Goal: Check status: Check status

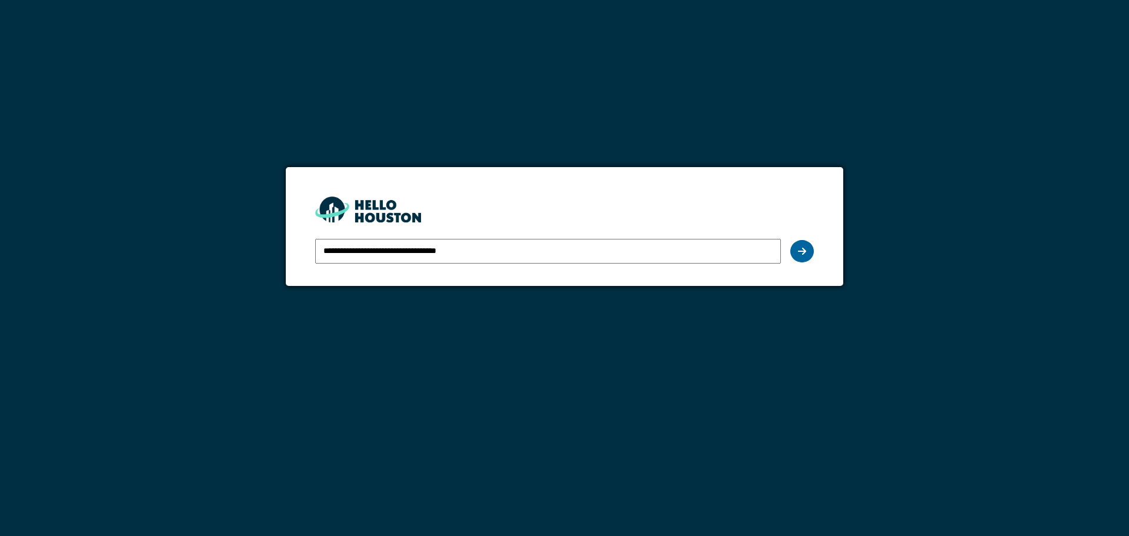
click at [797, 250] on div at bounding box center [802, 251] width 24 height 22
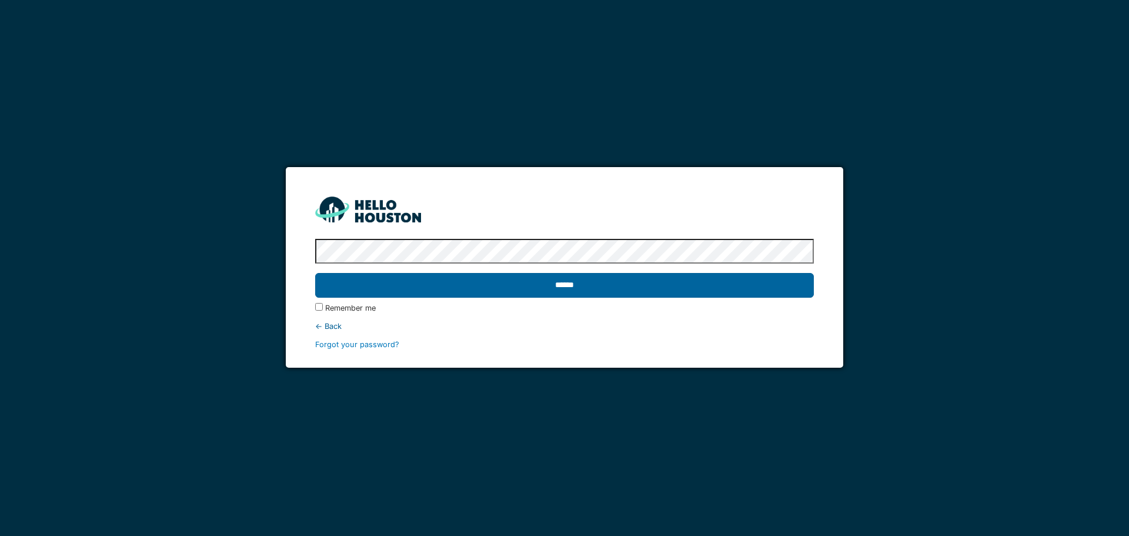
click at [523, 288] on input "******" at bounding box center [564, 285] width 498 height 25
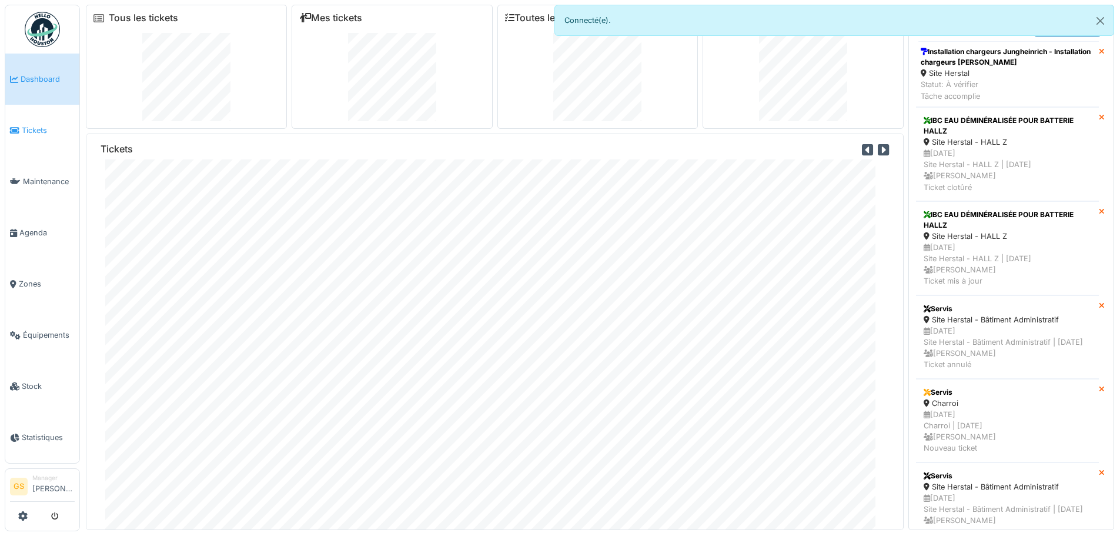
click at [32, 122] on link "Tickets" at bounding box center [42, 130] width 74 height 51
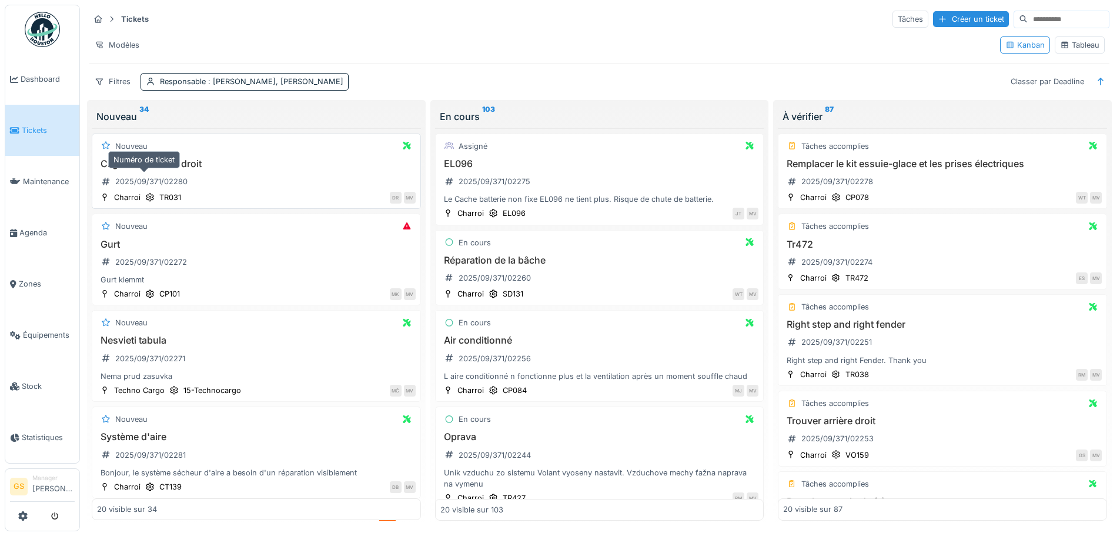
click at [134, 182] on div "2025/09/371/02280" at bounding box center [151, 181] width 72 height 11
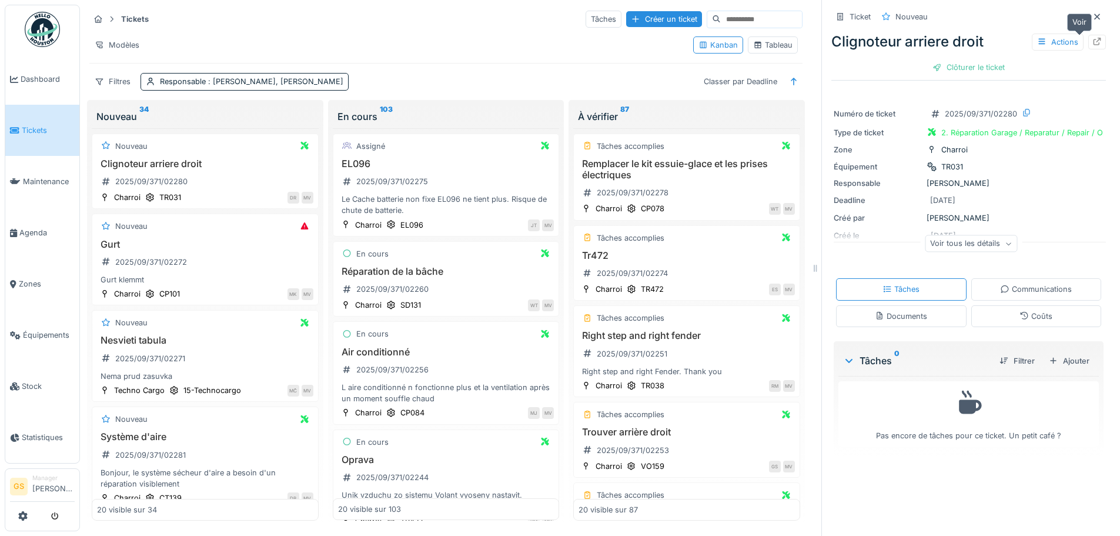
click at [1093, 39] on icon at bounding box center [1097, 42] width 9 height 8
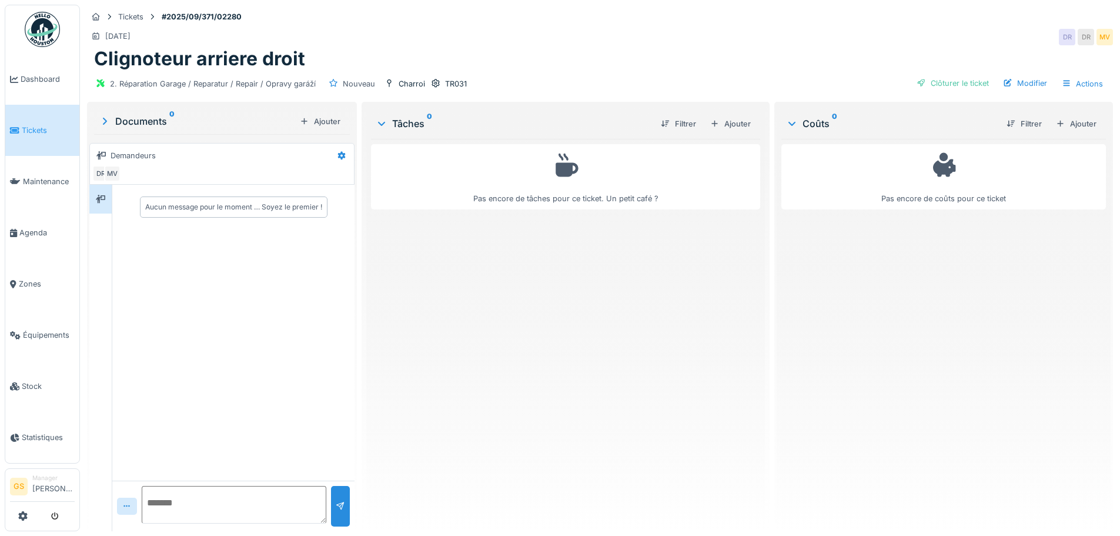
click at [41, 125] on span "Tickets" at bounding box center [48, 130] width 53 height 11
